Goal: Check status

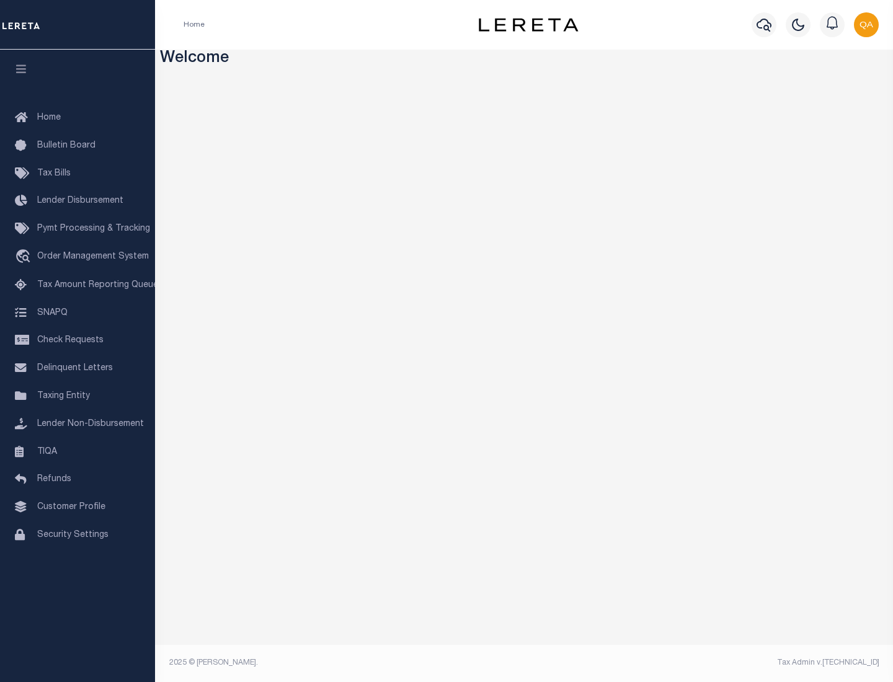
click at [78, 340] on span "Check Requests" at bounding box center [70, 340] width 66 height 9
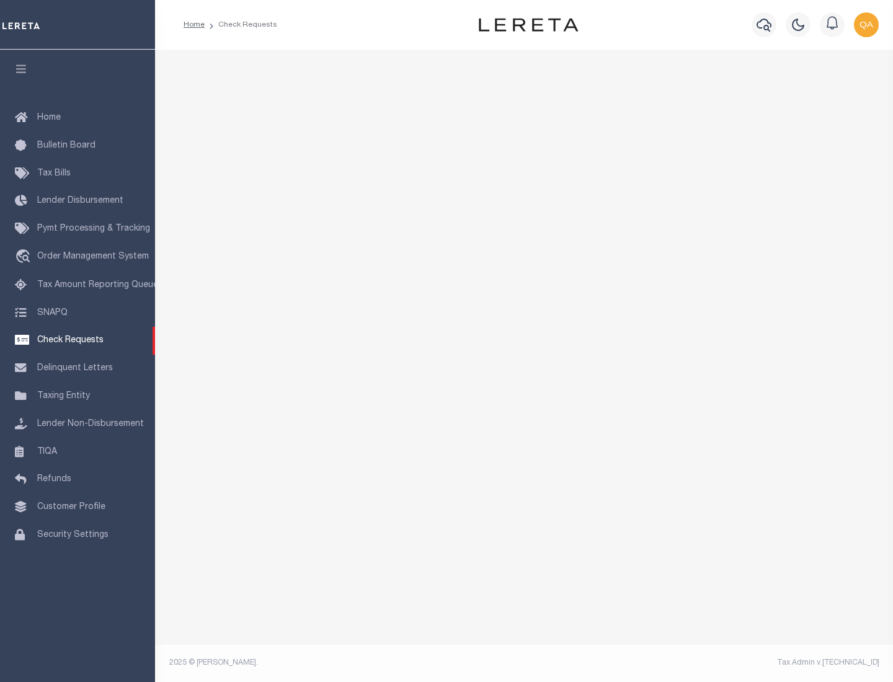
select select "50"
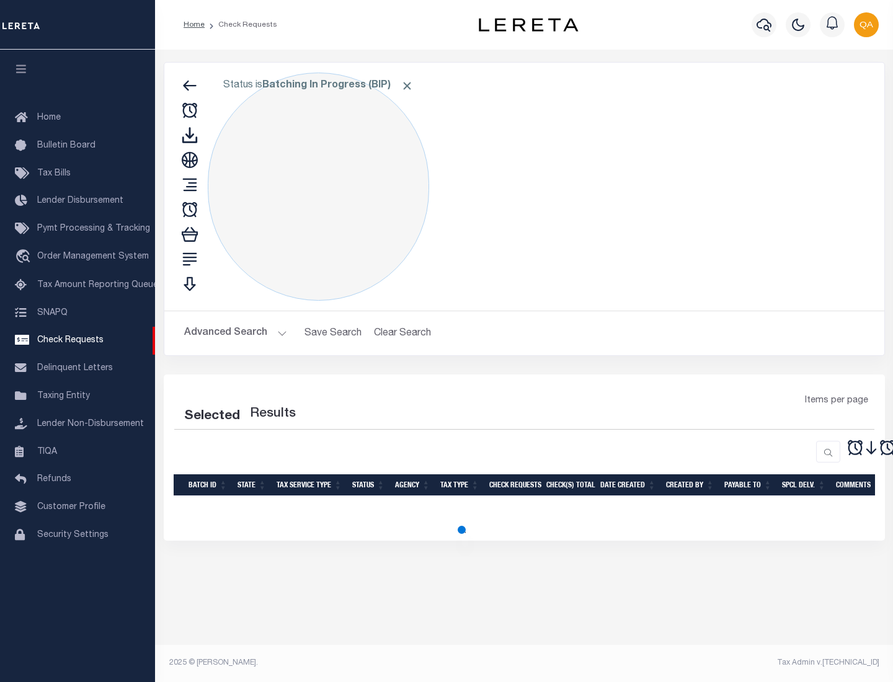
select select "50"
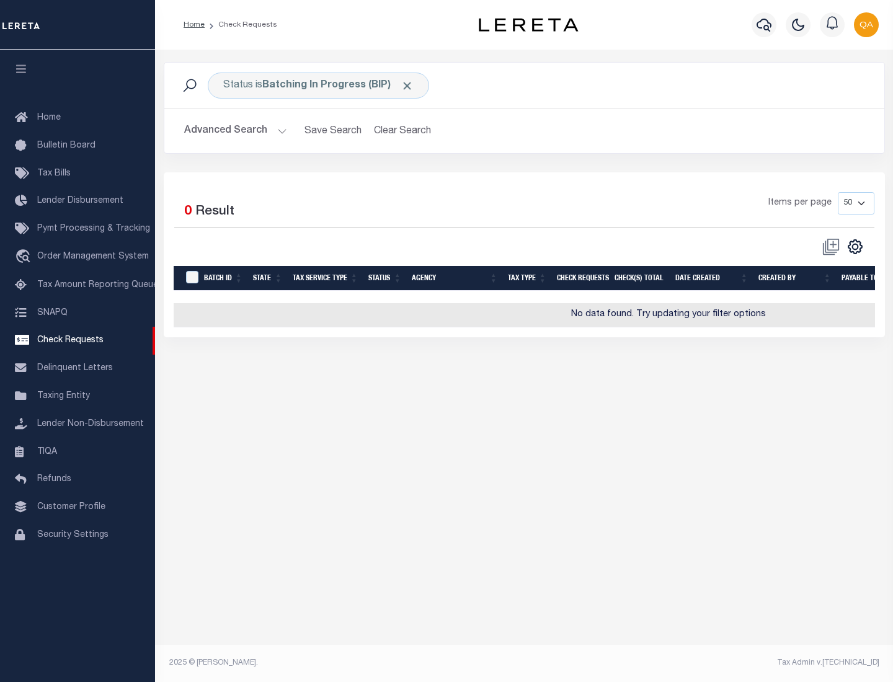
click at [407, 86] on span "Click to Remove" at bounding box center [407, 85] width 13 height 13
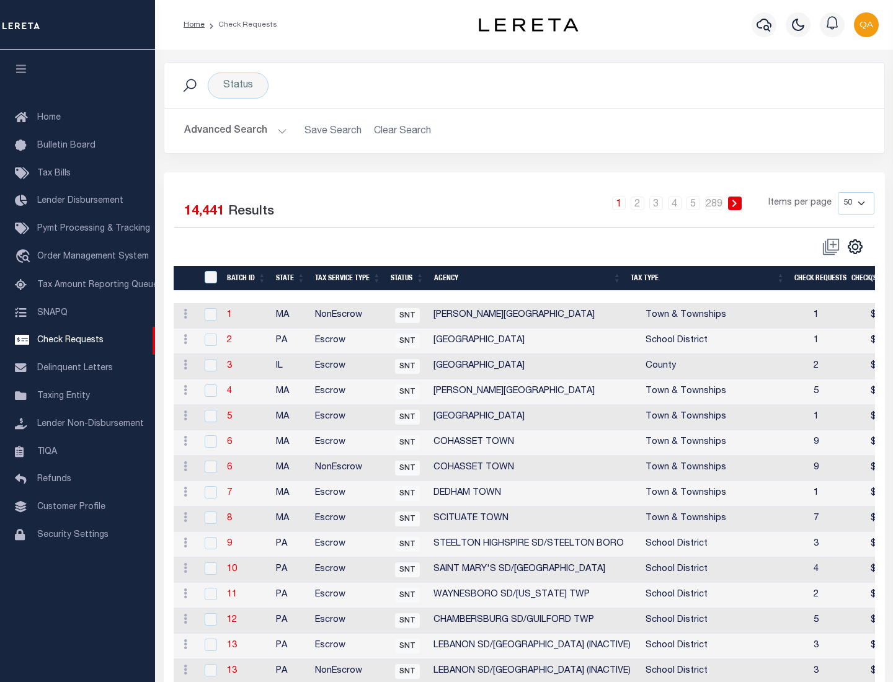
scroll to position [598, 0]
